Goal: Task Accomplishment & Management: Manage account settings

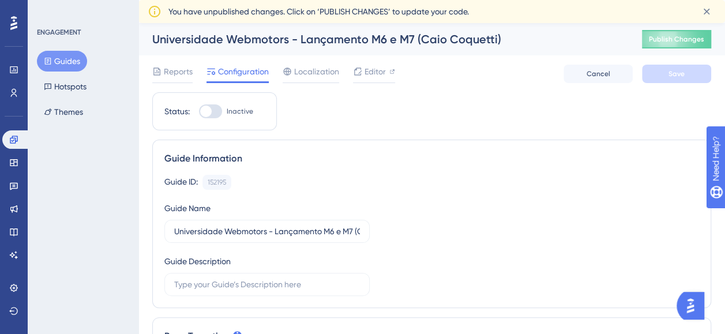
click at [58, 58] on button "Guides" at bounding box center [62, 61] width 50 height 21
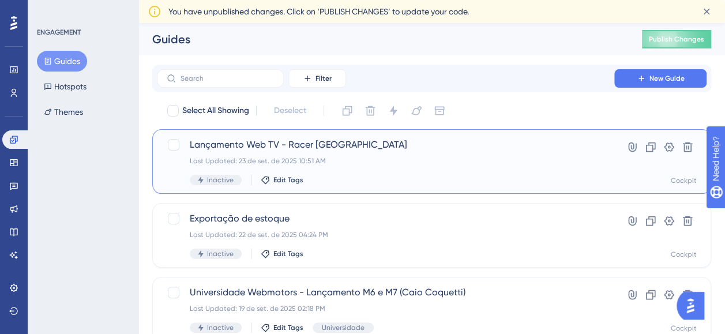
click at [404, 153] on div "Lançamento Web TV - Racer Brasil Last Updated: 23 de set. de 2025 10:51 AM Inac…" at bounding box center [386, 161] width 392 height 47
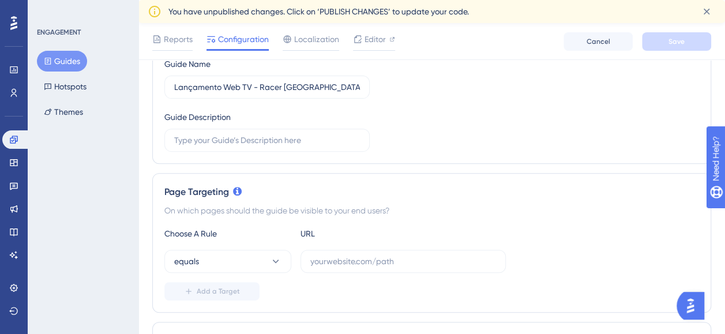
scroll to position [173, 0]
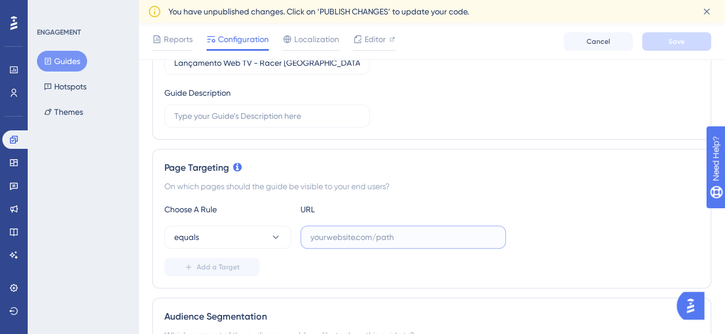
click at [367, 238] on input "text" at bounding box center [403, 237] width 186 height 13
paste input "https://www.cockpit.com.br/"
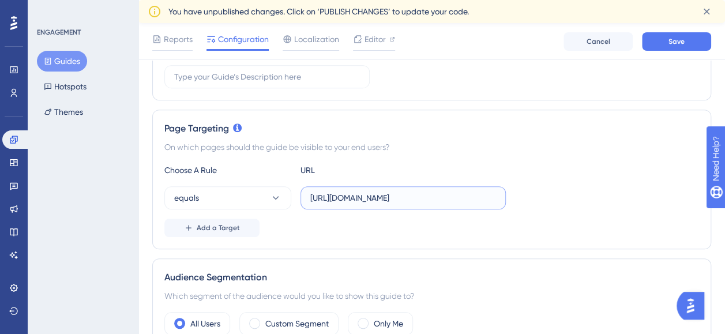
scroll to position [231, 0]
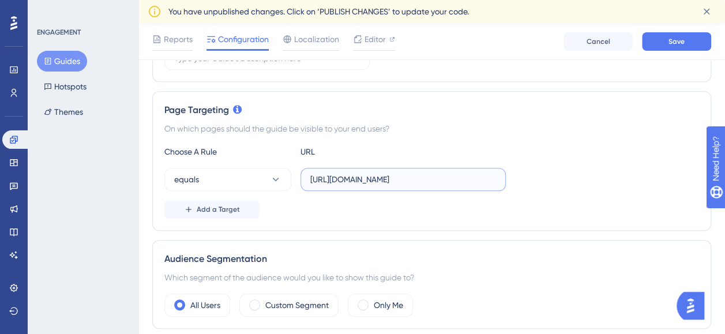
type input "https://www.cockpit.com.br/"
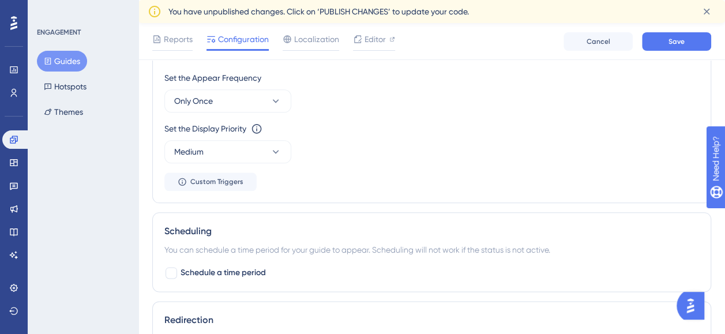
scroll to position [519, 0]
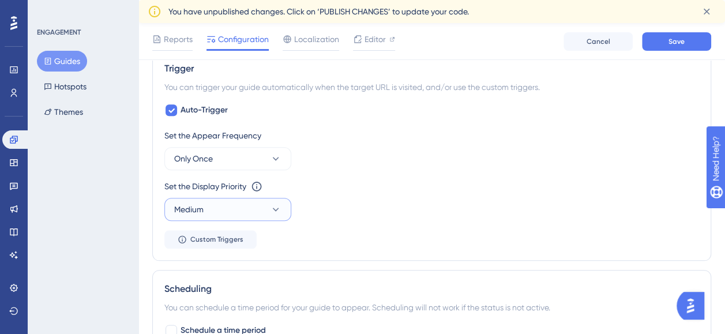
click at [269, 205] on button "Medium" at bounding box center [227, 209] width 127 height 23
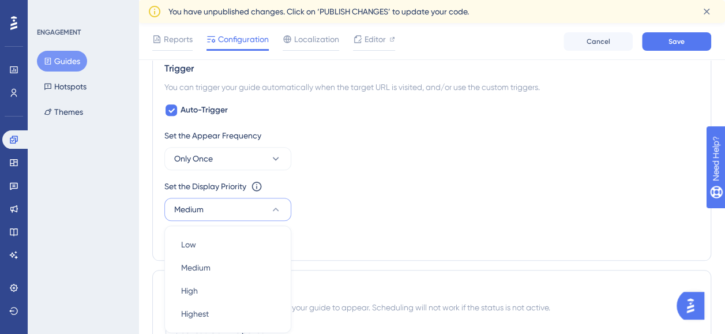
scroll to position [629, 0]
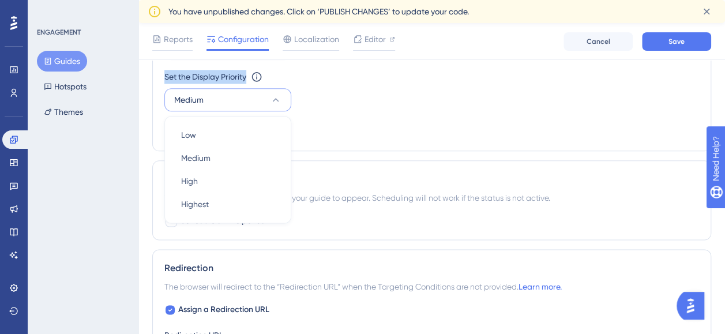
drag, startPoint x: 160, startPoint y: 74, endPoint x: 248, endPoint y: 74, distance: 87.6
click at [248, 74] on div "Trigger You can trigger your guide automatically when the target URL is visited…" at bounding box center [431, 45] width 559 height 211
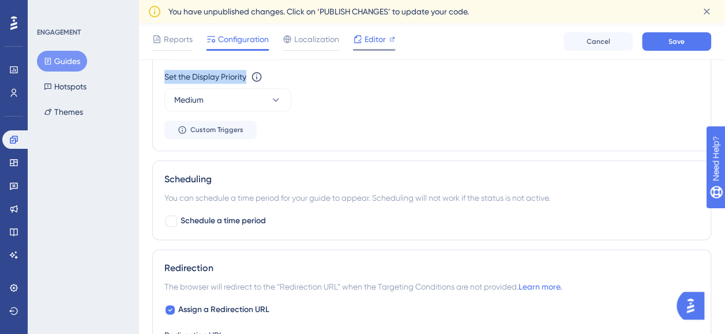
copy div "Set the Display Priority"
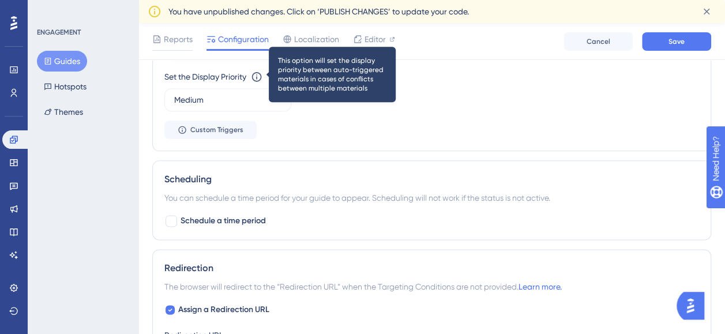
click at [260, 74] on icon at bounding box center [257, 77] width 12 height 12
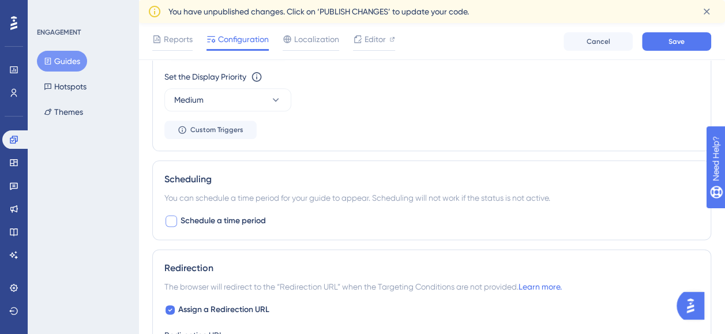
click at [176, 221] on div at bounding box center [171, 221] width 12 height 12
checkbox input "true"
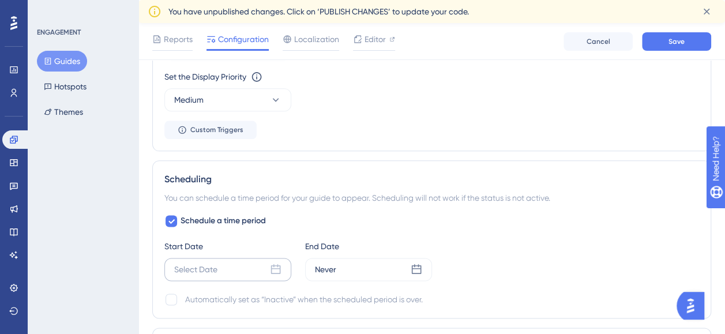
click at [278, 268] on icon at bounding box center [276, 270] width 12 height 12
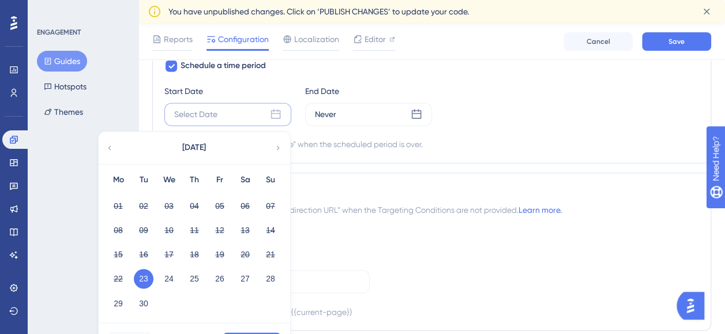
scroll to position [802, 0]
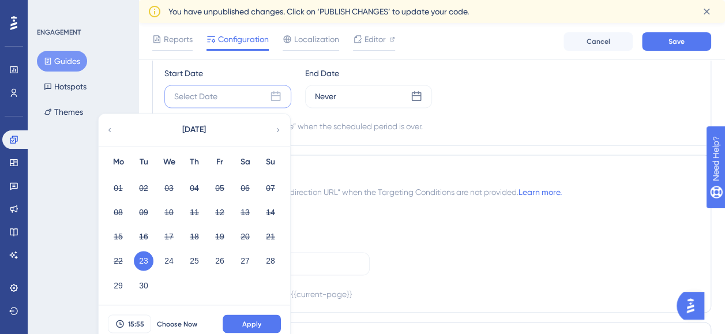
click at [151, 255] on button "23" at bounding box center [144, 261] width 20 height 20
click at [254, 319] on span "Apply" at bounding box center [251, 323] width 19 height 9
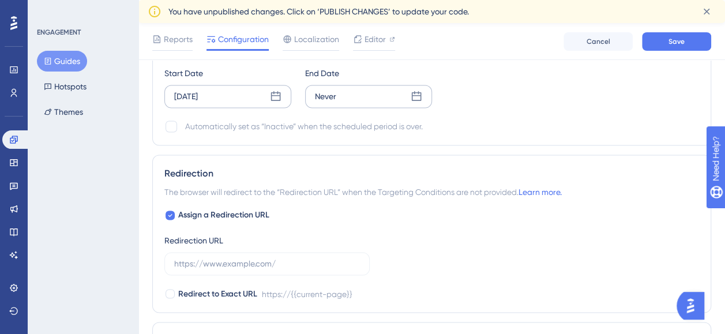
click at [386, 94] on div "Never" at bounding box center [368, 96] width 127 height 23
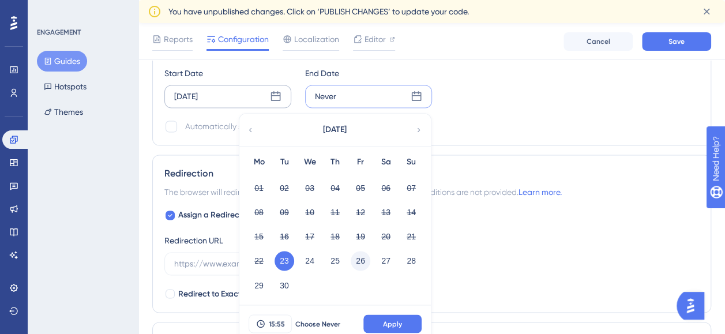
click at [363, 264] on button "26" at bounding box center [361, 261] width 20 height 20
click at [288, 319] on button "15:55" at bounding box center [270, 323] width 43 height 18
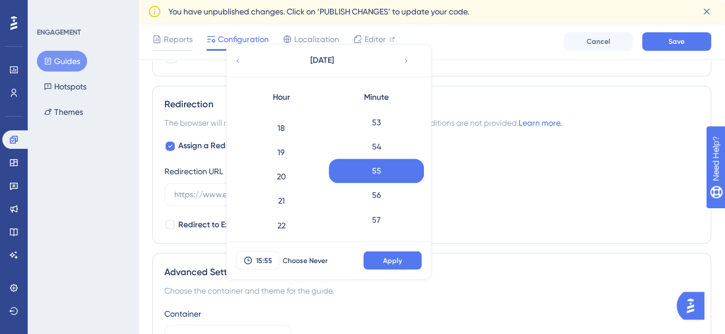
scroll to position [371, 0]
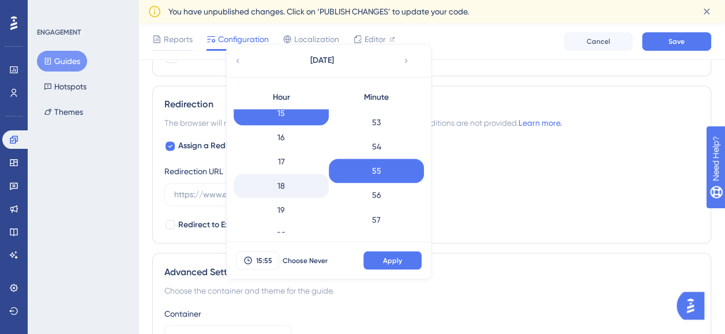
click at [285, 185] on div "18" at bounding box center [281, 186] width 95 height 24
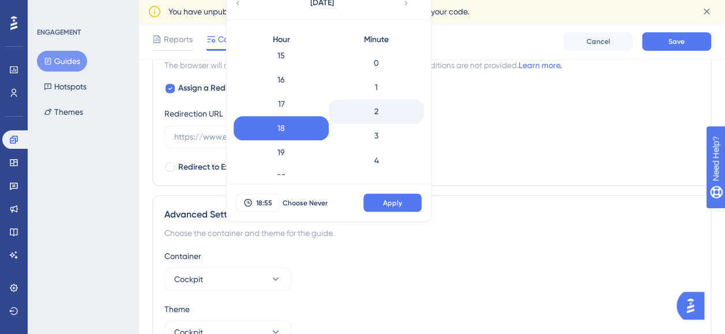
scroll to position [0, 0]
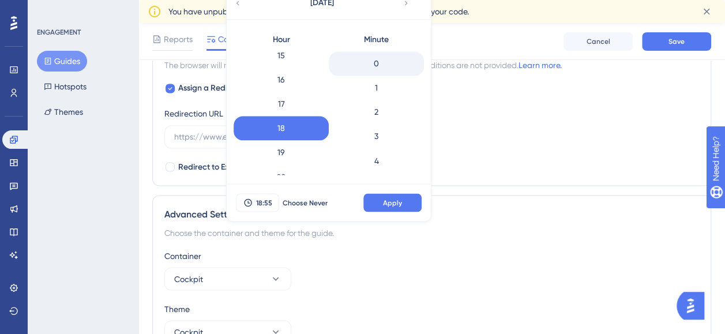
click at [378, 58] on div "0" at bounding box center [376, 63] width 95 height 24
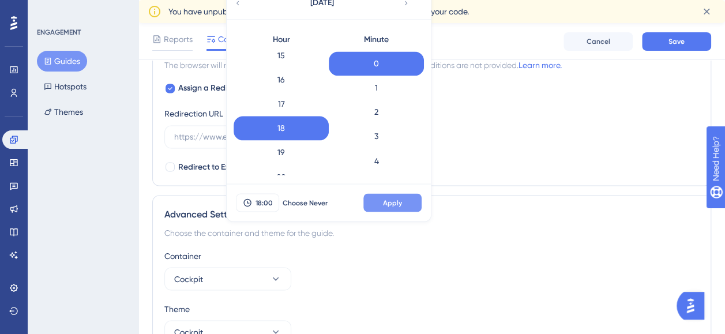
click at [387, 198] on span "Apply" at bounding box center [392, 202] width 19 height 9
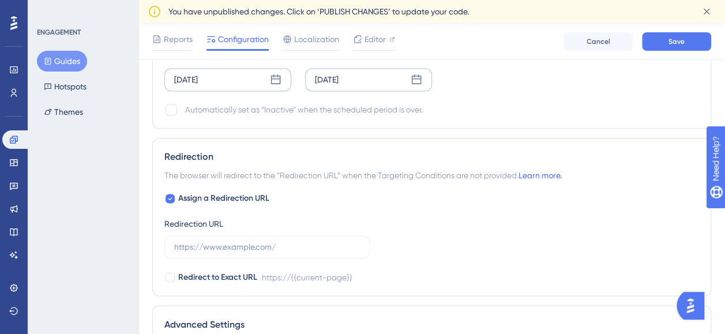
scroll to position [755, 0]
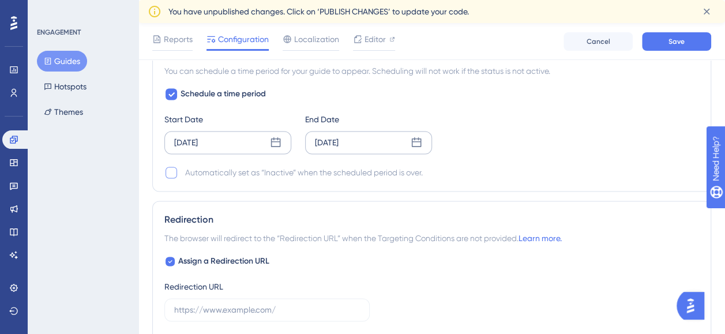
click at [171, 168] on div at bounding box center [171, 173] width 12 height 12
checkbox input "true"
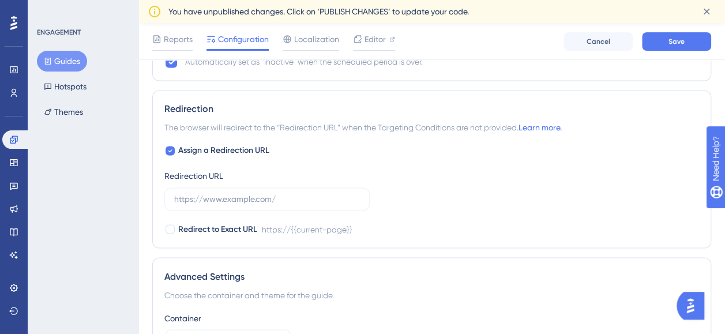
scroll to position [871, 0]
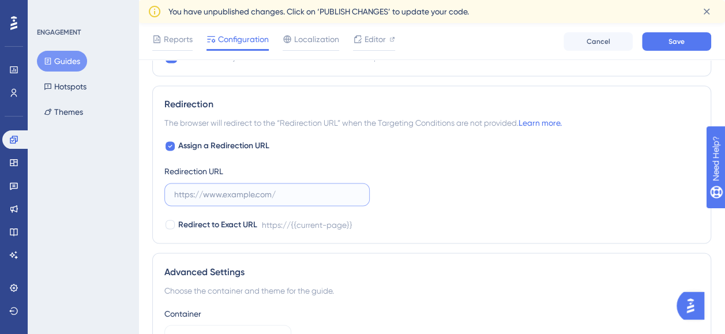
click at [272, 193] on input "text" at bounding box center [267, 194] width 186 height 13
paste input "https://www.cockpit.com.br/"
type input "https://www.cockpit.com.br/"
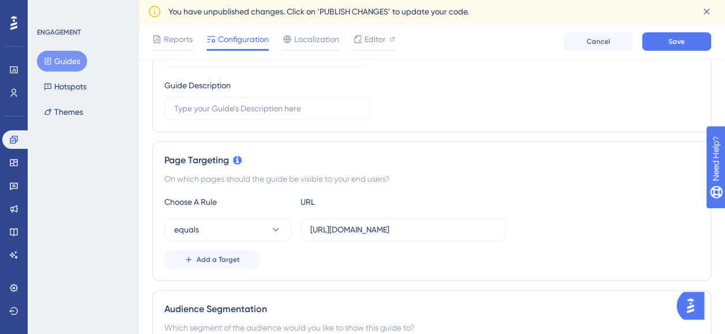
scroll to position [0, 0]
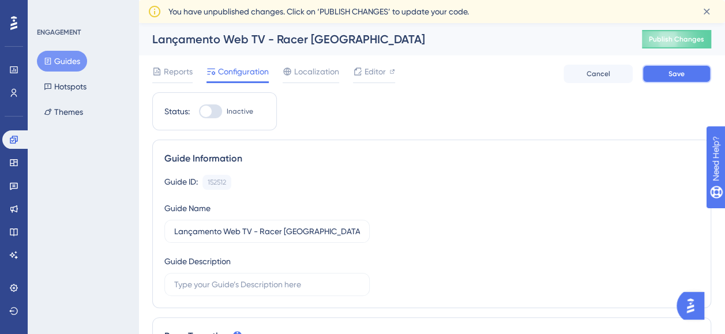
click at [670, 72] on span "Save" at bounding box center [676, 73] width 16 height 9
click at [373, 72] on span "Editor" at bounding box center [374, 72] width 21 height 14
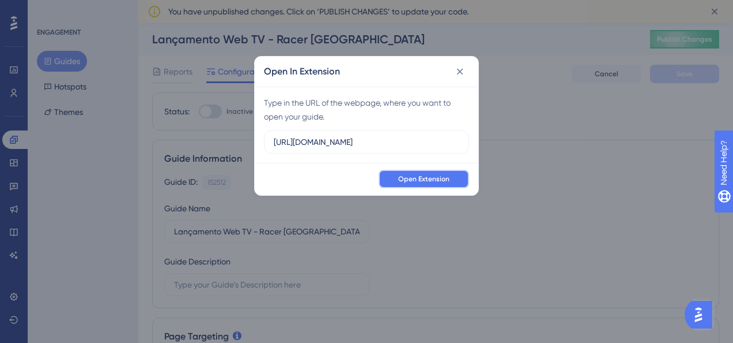
click at [435, 179] on span "Open Extension" at bounding box center [423, 178] width 51 height 9
click at [424, 178] on span "Open Extension" at bounding box center [423, 178] width 51 height 9
click at [437, 176] on span "Open Extension" at bounding box center [423, 178] width 51 height 9
click at [445, 175] on span "Open Extension" at bounding box center [423, 178] width 51 height 9
click at [430, 178] on span "Open Extension" at bounding box center [423, 178] width 51 height 9
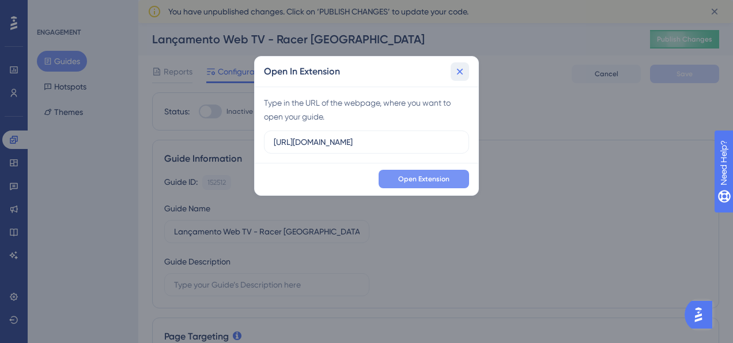
click at [461, 68] on icon at bounding box center [460, 72] width 12 height 12
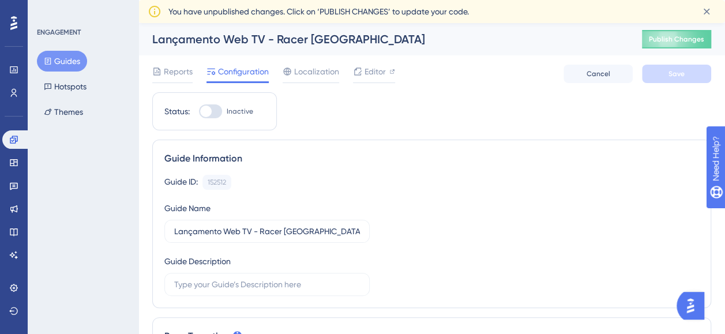
click at [211, 111] on div at bounding box center [206, 112] width 12 height 12
click at [199, 111] on input "Inactive" at bounding box center [198, 111] width 1 height 1
checkbox input "true"
click at [687, 75] on button "Save" at bounding box center [676, 74] width 69 height 18
click at [689, 39] on span "Publish Changes" at bounding box center [676, 39] width 55 height 9
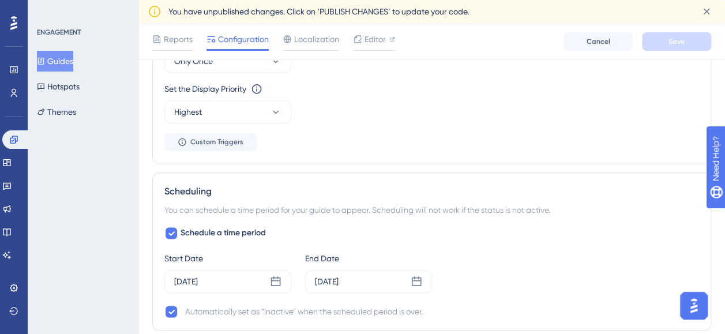
scroll to position [634, 0]
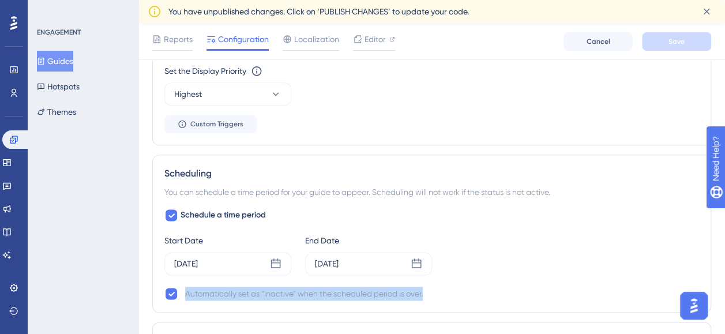
drag, startPoint x: 278, startPoint y: 291, endPoint x: 184, endPoint y: 295, distance: 94.1
click at [184, 295] on div "Automatically set as “Inactive” when the scheduled period is over." at bounding box center [431, 294] width 535 height 14
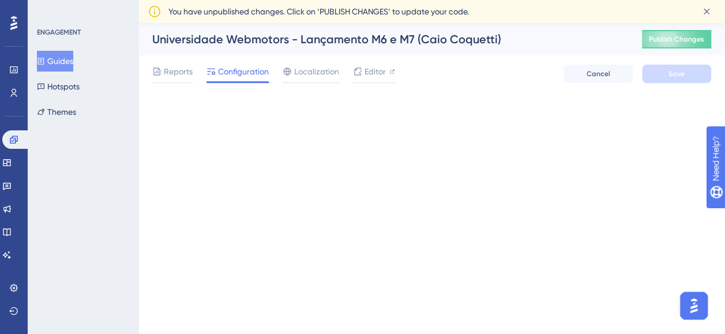
scroll to position [0, 0]
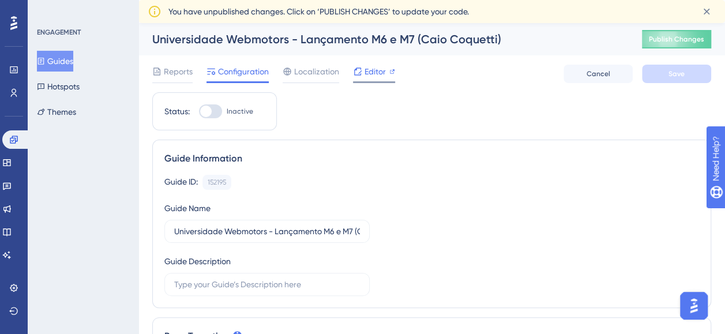
click at [376, 70] on span "Editor" at bounding box center [374, 72] width 21 height 14
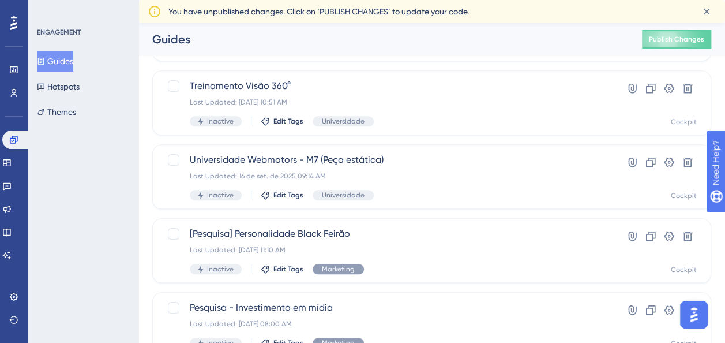
scroll to position [461, 0]
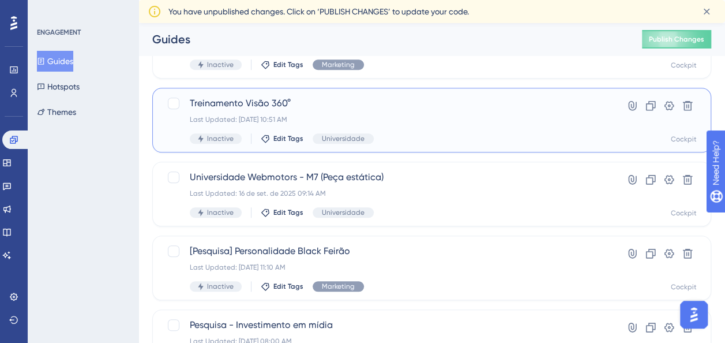
click at [449, 119] on div "Last Updated: 23 de set. de 2025 10:51 AM" at bounding box center [386, 119] width 392 height 9
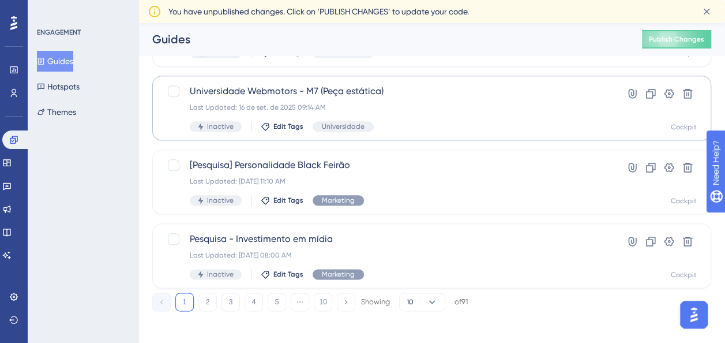
scroll to position [552, 0]
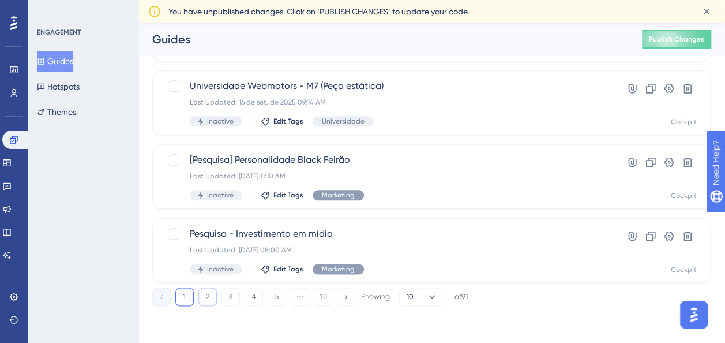
click at [211, 296] on button "2" at bounding box center [207, 296] width 18 height 18
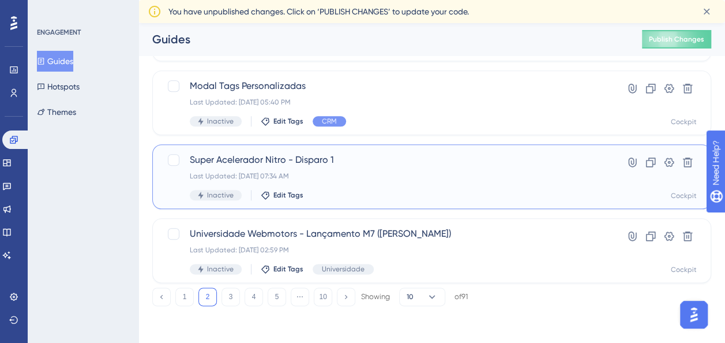
click at [431, 161] on span "Super Acelerador Nitro - Disparo 1" at bounding box center [386, 160] width 392 height 14
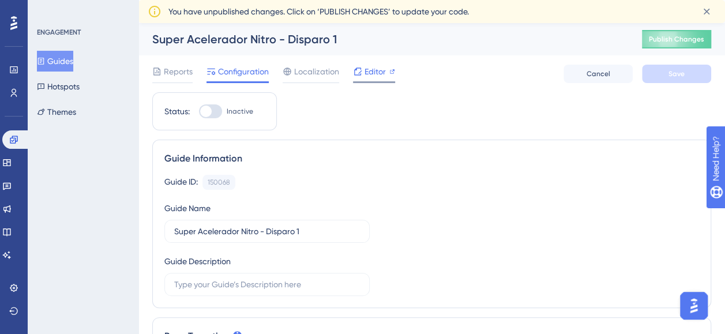
click at [371, 70] on span "Editor" at bounding box center [374, 72] width 21 height 14
click at [377, 67] on span "Editor" at bounding box center [374, 72] width 21 height 14
